Goal: Task Accomplishment & Management: Complete application form

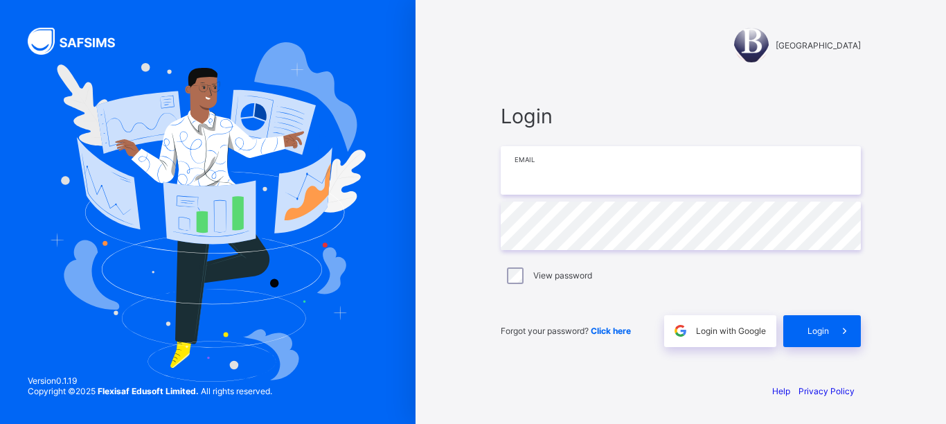
click at [625, 172] on input "email" at bounding box center [680, 170] width 360 height 48
type input "**********"
